Goal: Task Accomplishment & Management: Manage account settings

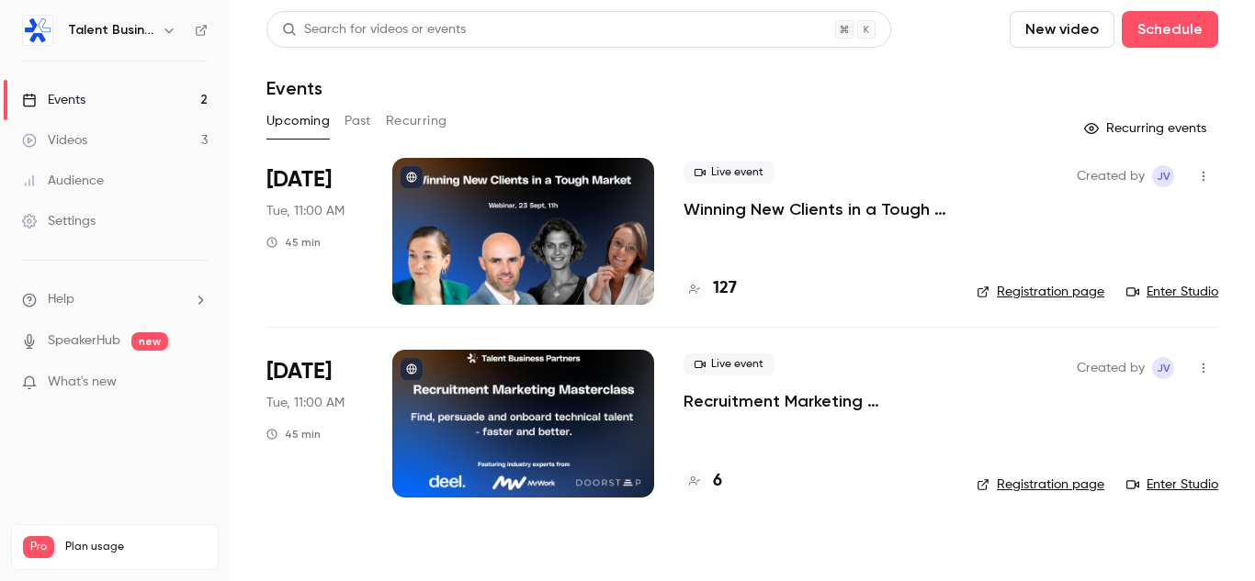
click at [745, 210] on p "Winning New Clients in a Tough Market: Strategies for Staffing & Recruitment Ag…" at bounding box center [815, 209] width 264 height 22
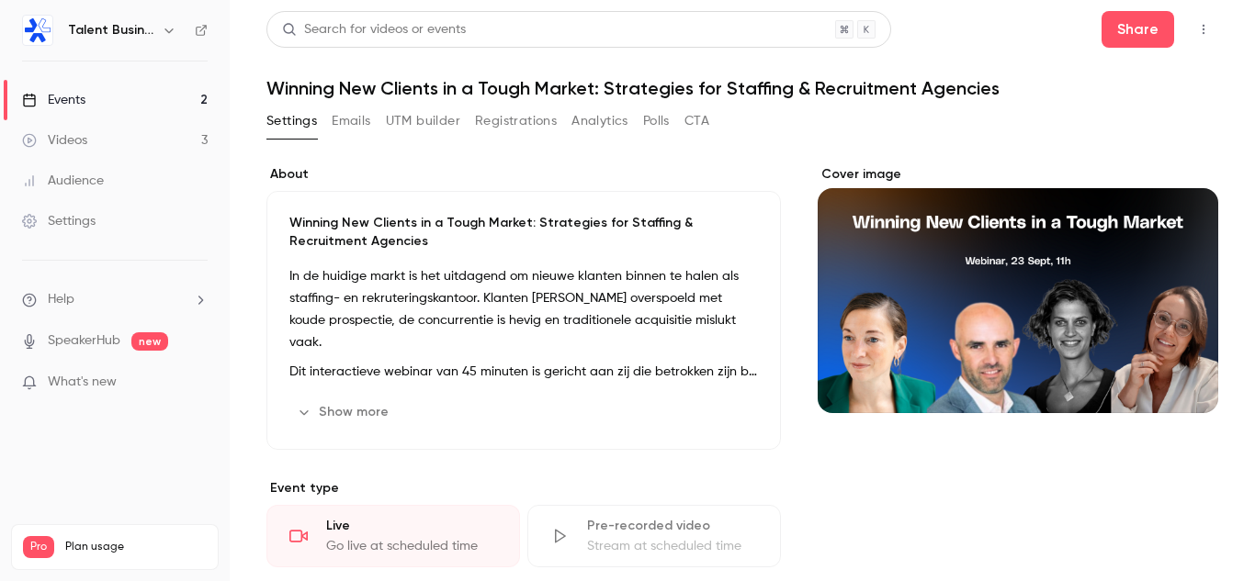
click at [524, 130] on button "Registrations" at bounding box center [516, 121] width 82 height 29
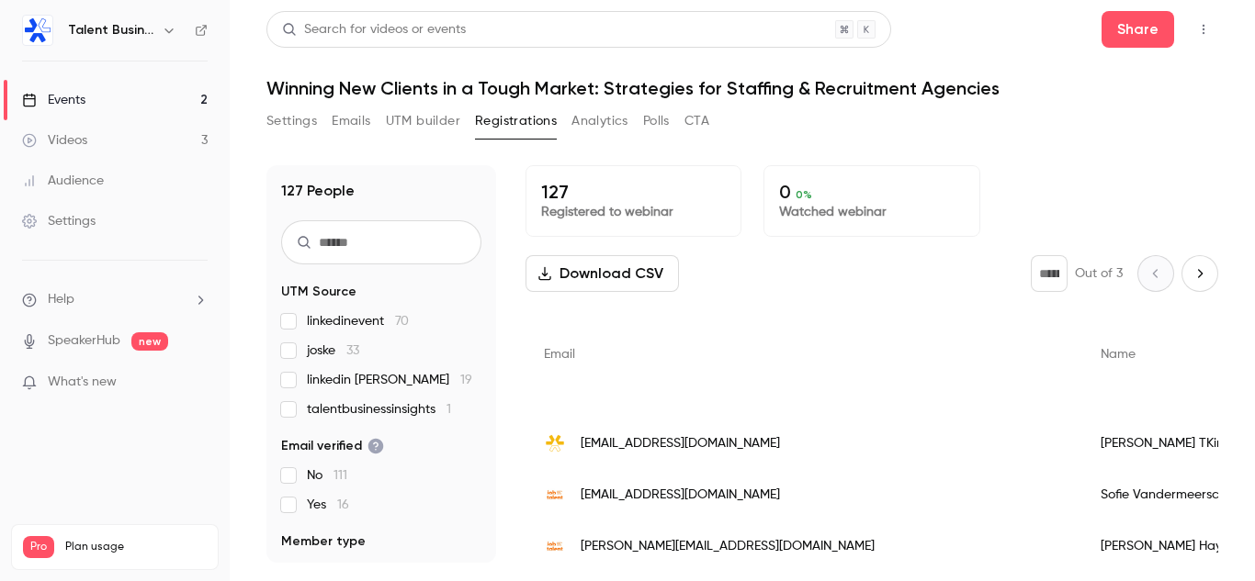
click at [388, 242] on input "text" at bounding box center [381, 242] width 200 height 44
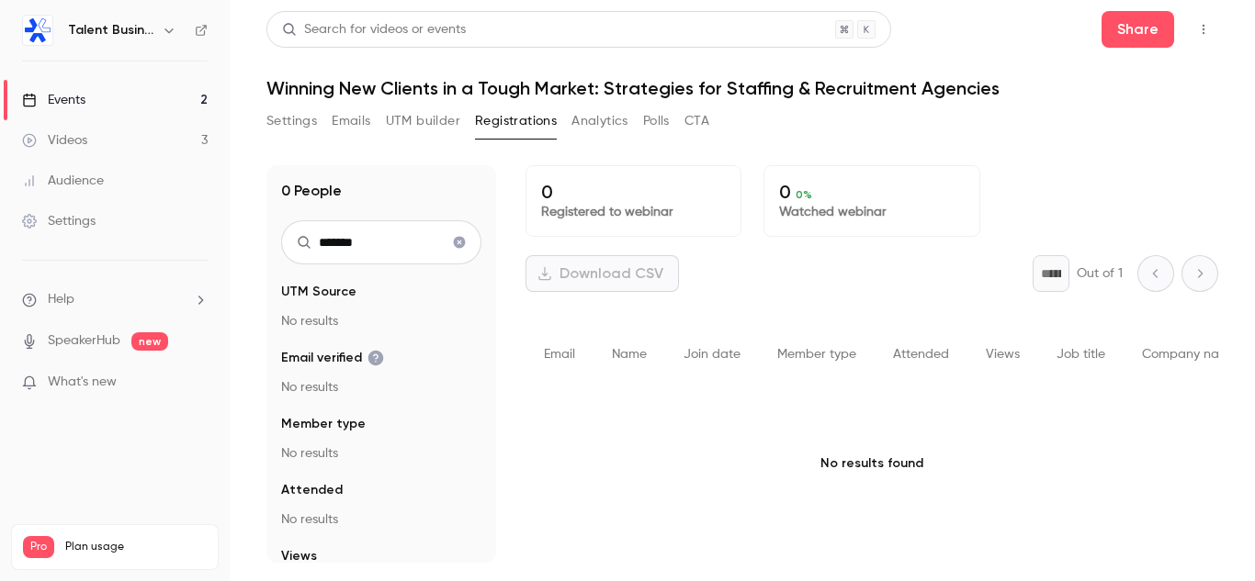
type input "*******"
